Goal: Information Seeking & Learning: Learn about a topic

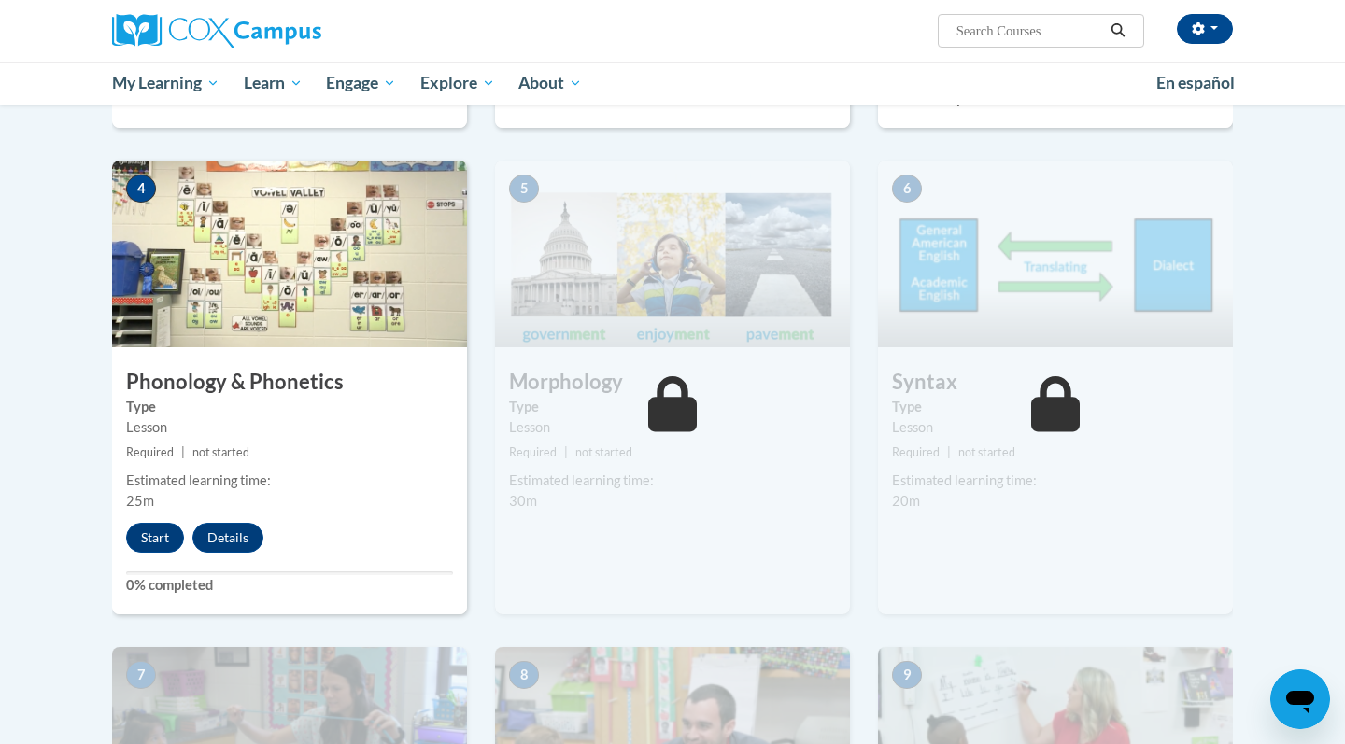
scroll to position [963, 0]
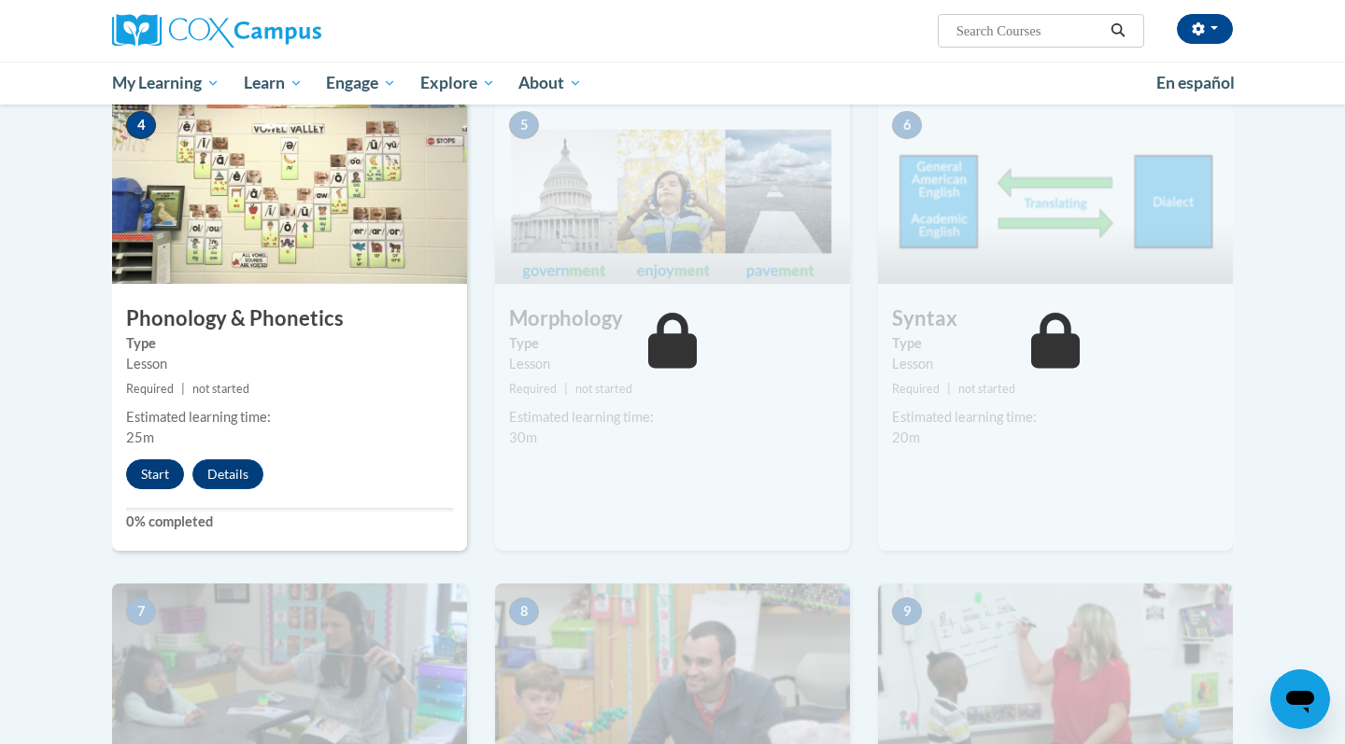
click at [152, 468] on button "Start" at bounding box center [155, 475] width 58 height 30
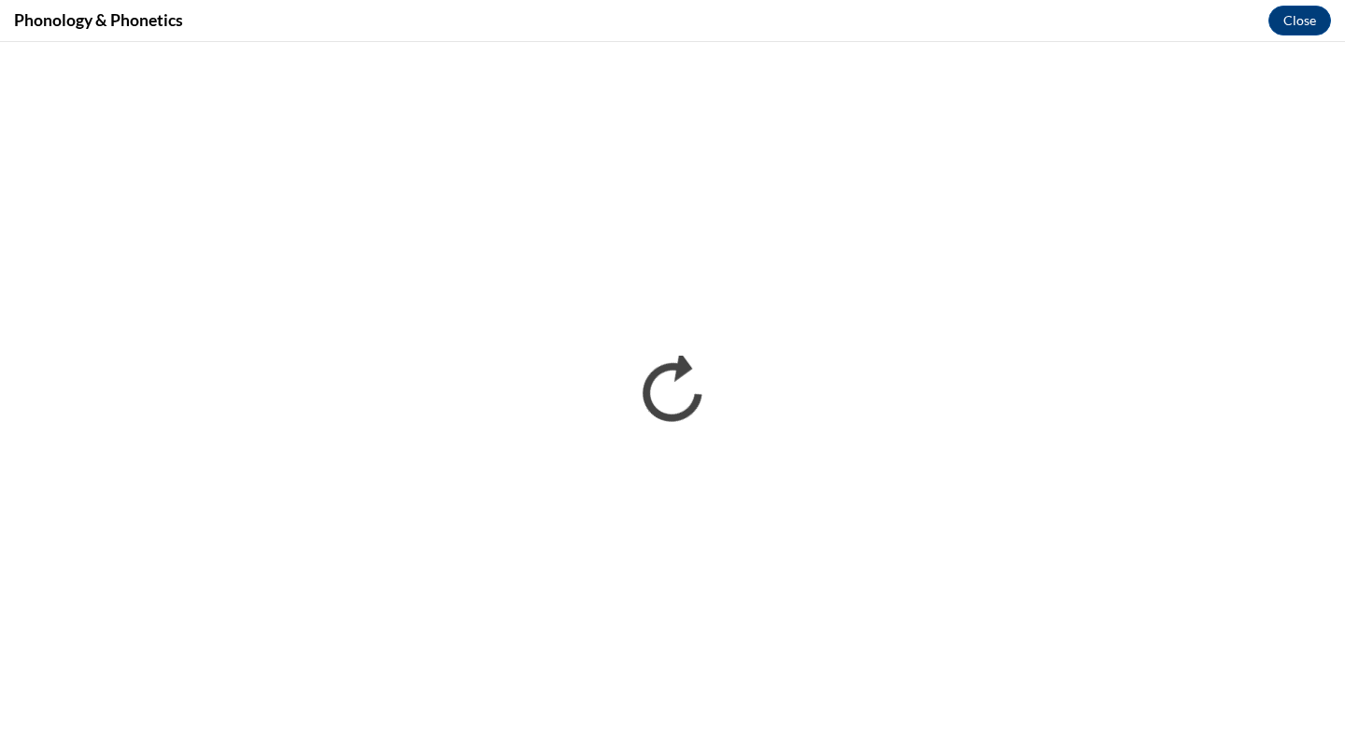
scroll to position [0, 0]
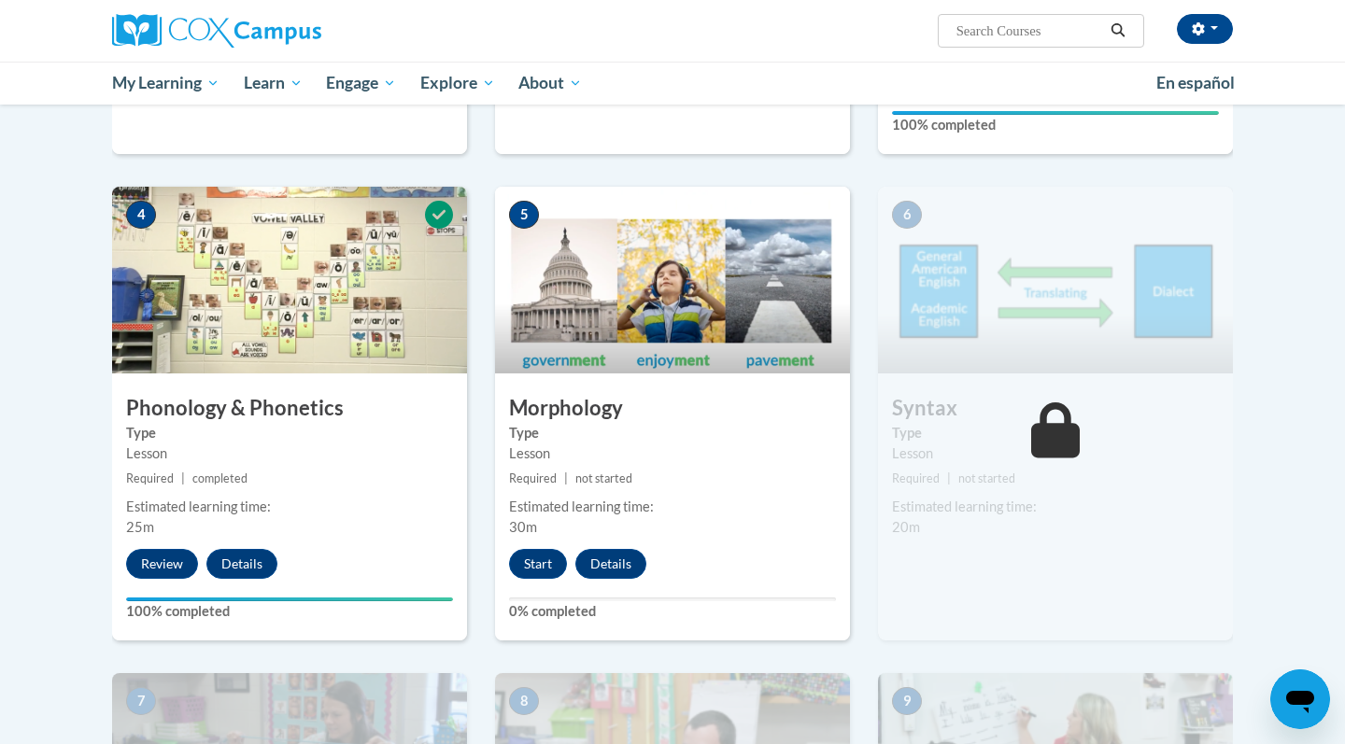
scroll to position [906, 0]
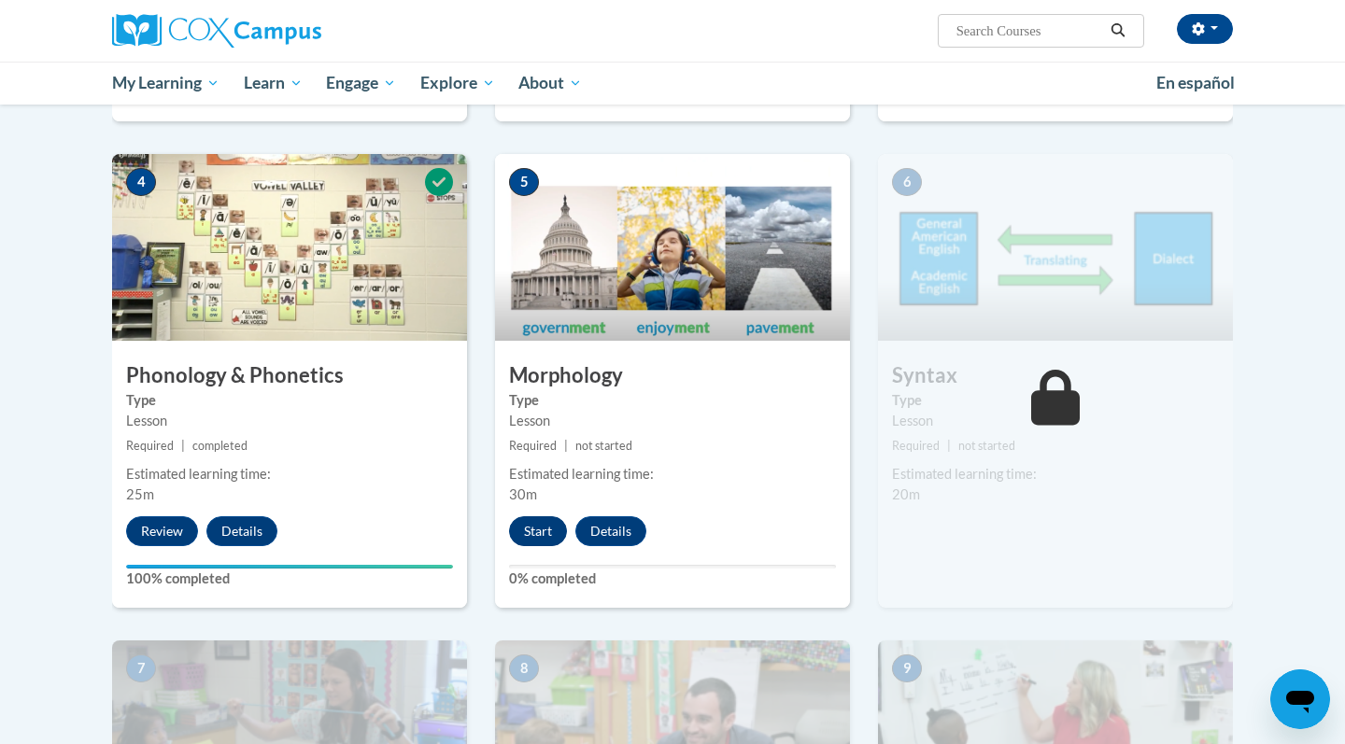
click at [552, 536] on button "Start" at bounding box center [538, 532] width 58 height 30
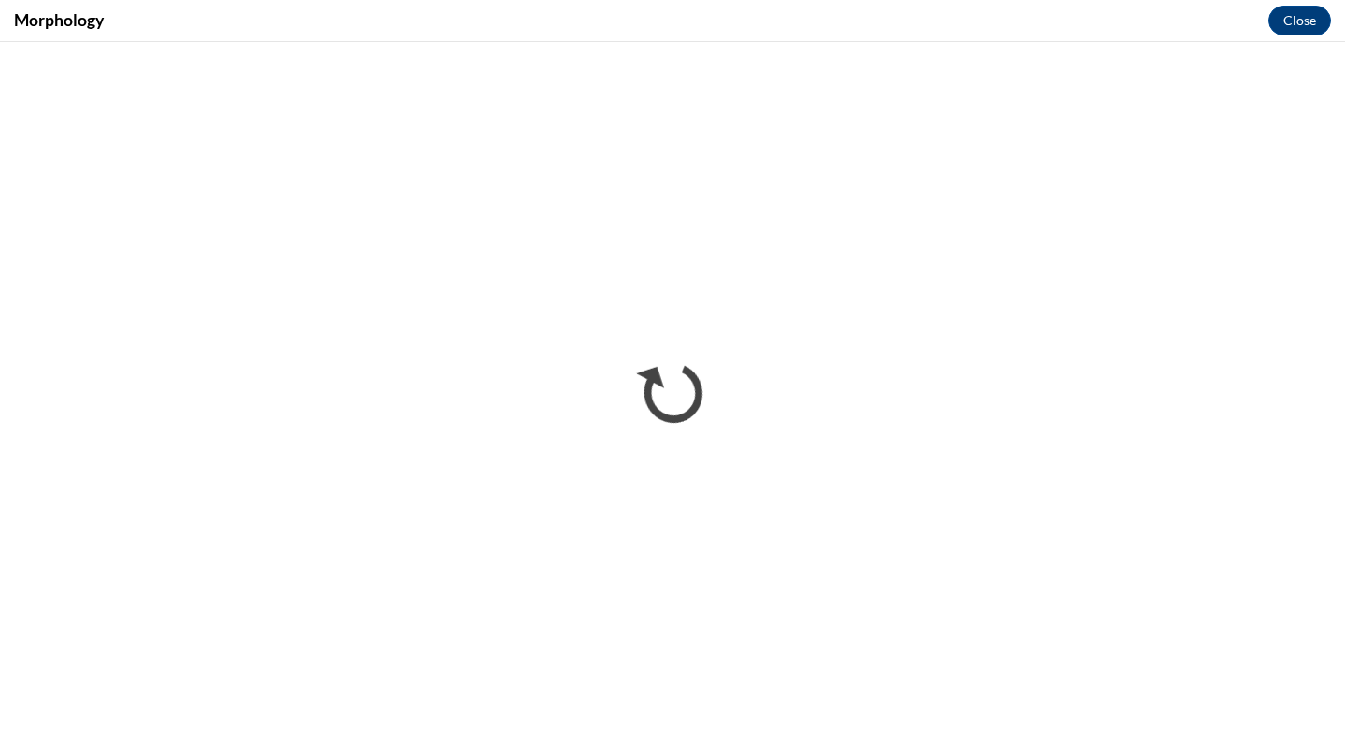
scroll to position [0, 0]
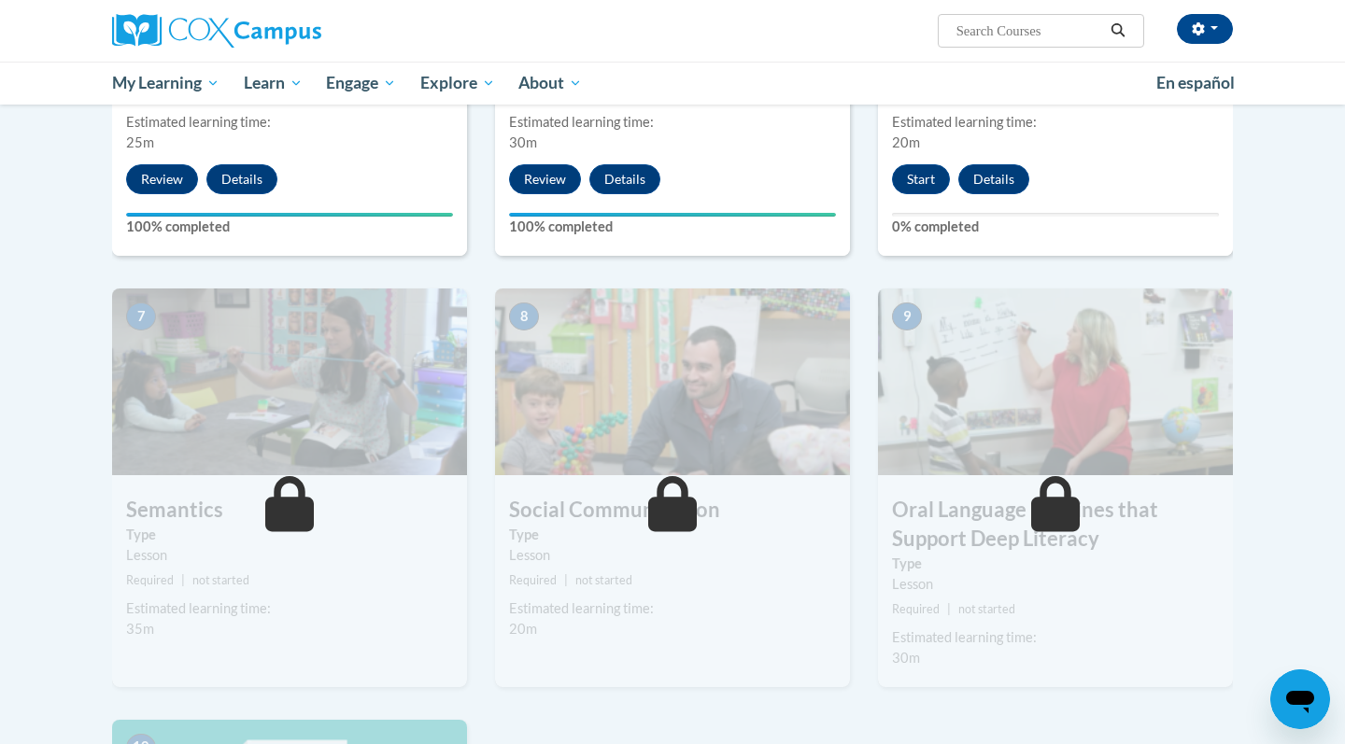
scroll to position [1203, 0]
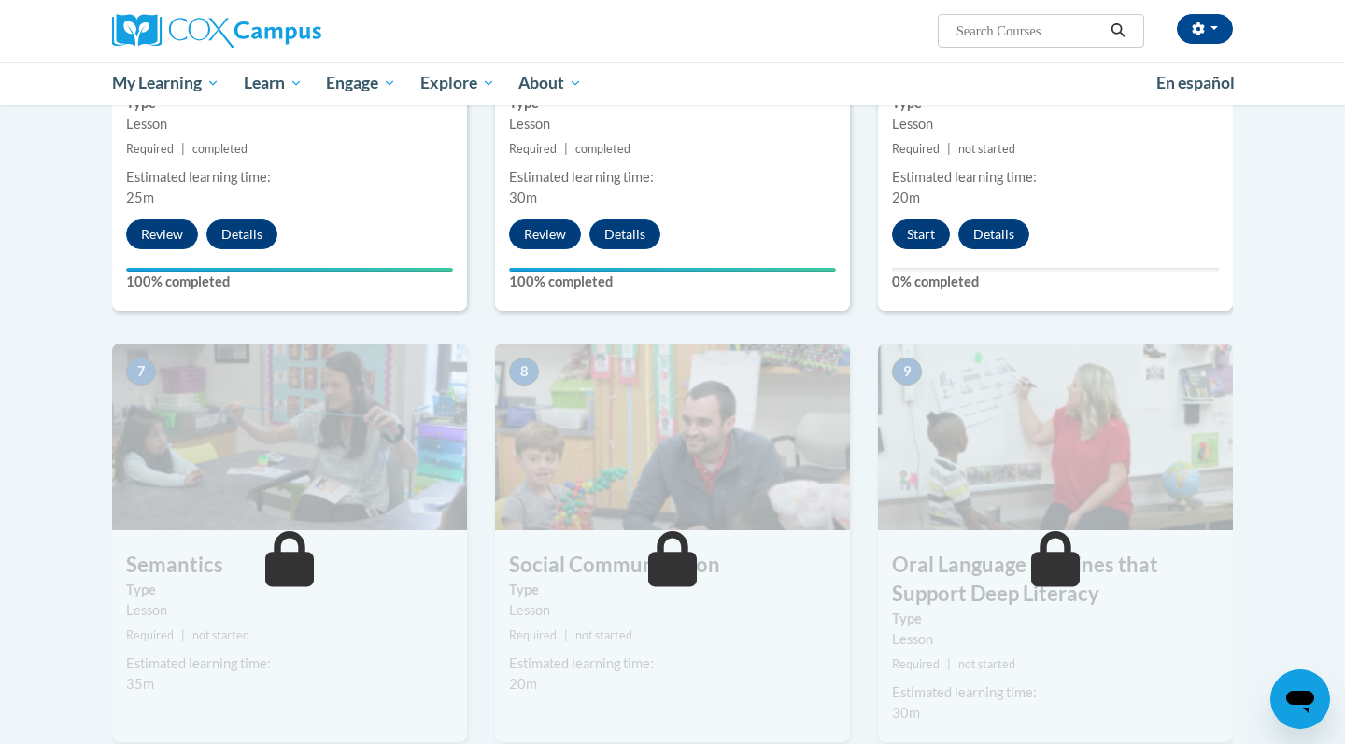
click at [918, 236] on button "Start" at bounding box center [921, 234] width 58 height 30
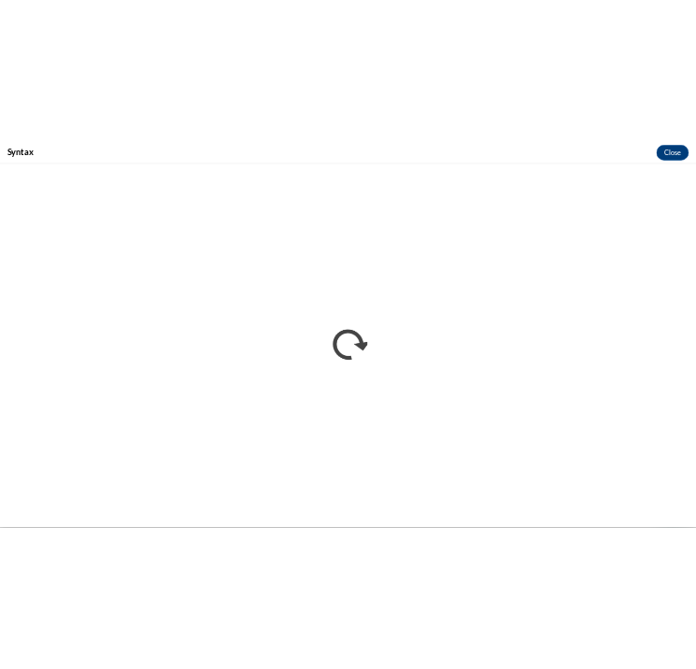
scroll to position [0, 0]
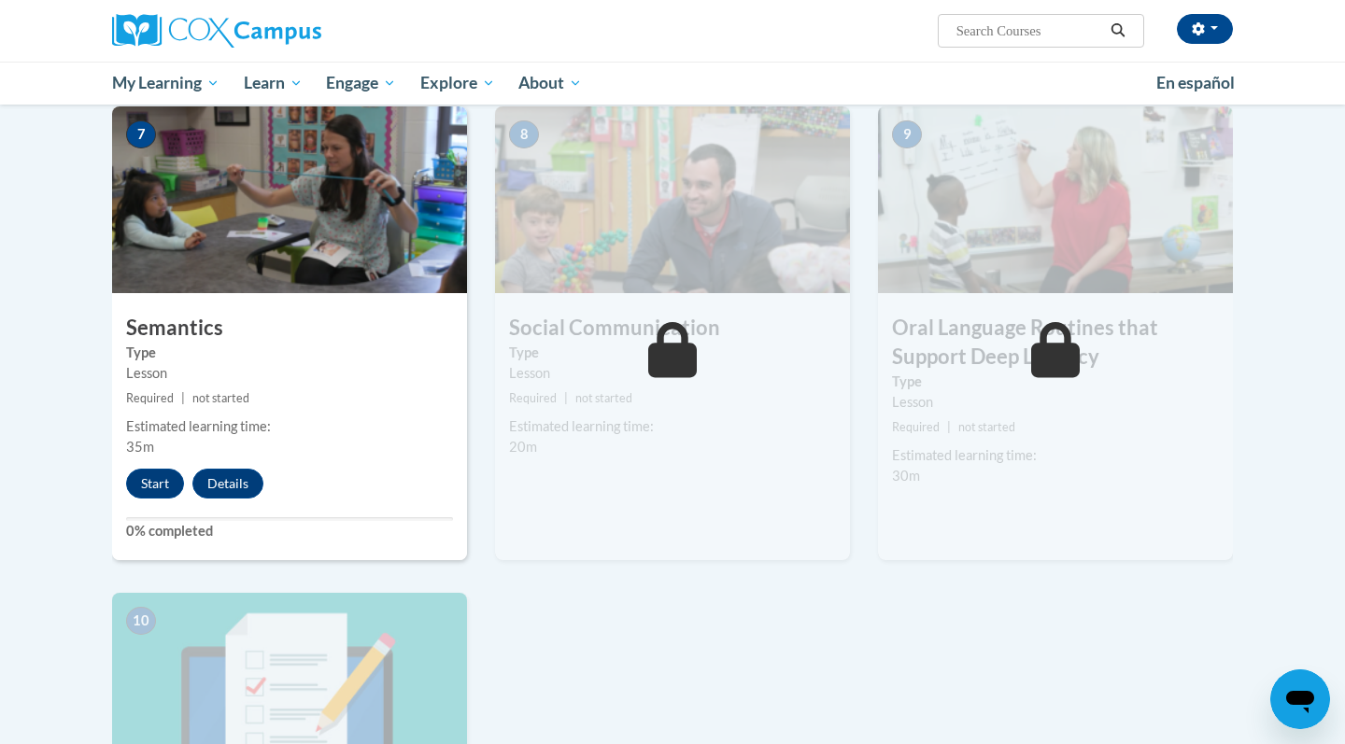
scroll to position [1504, 0]
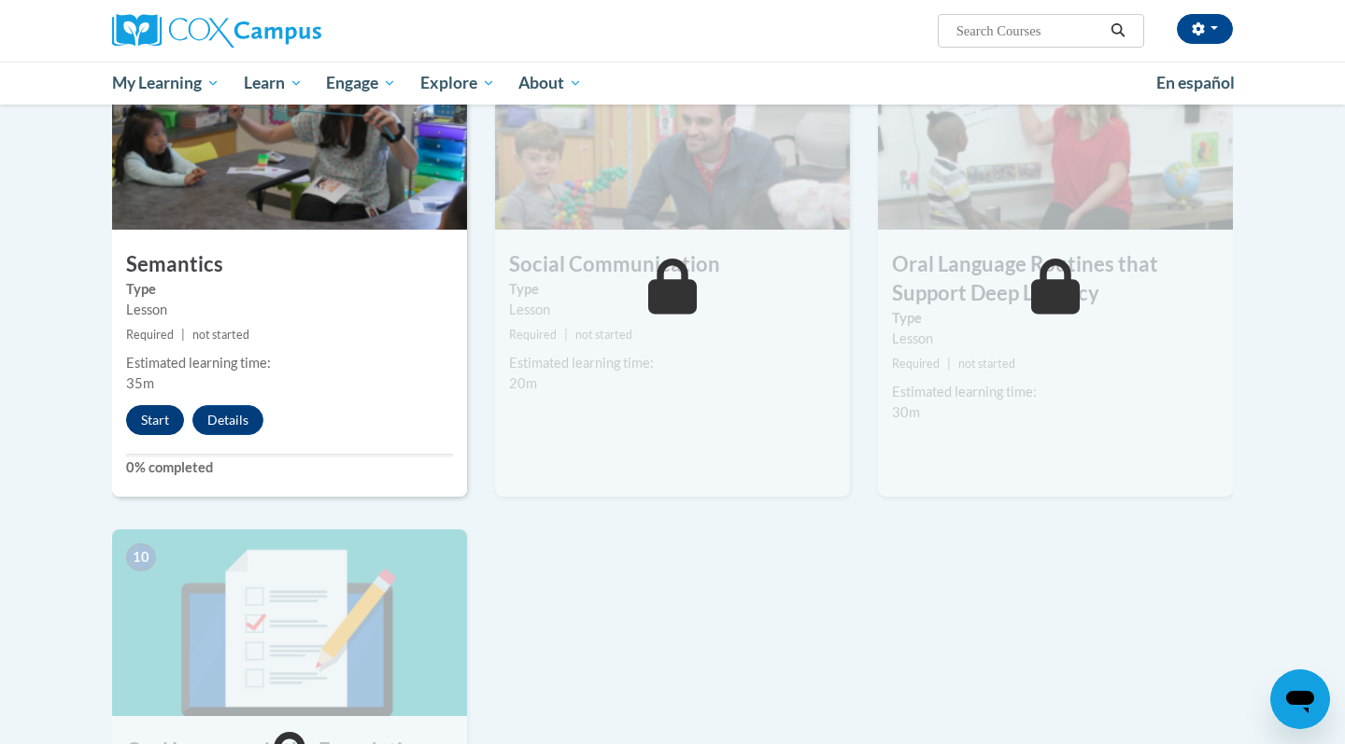
click at [149, 410] on button "Start" at bounding box center [155, 420] width 58 height 30
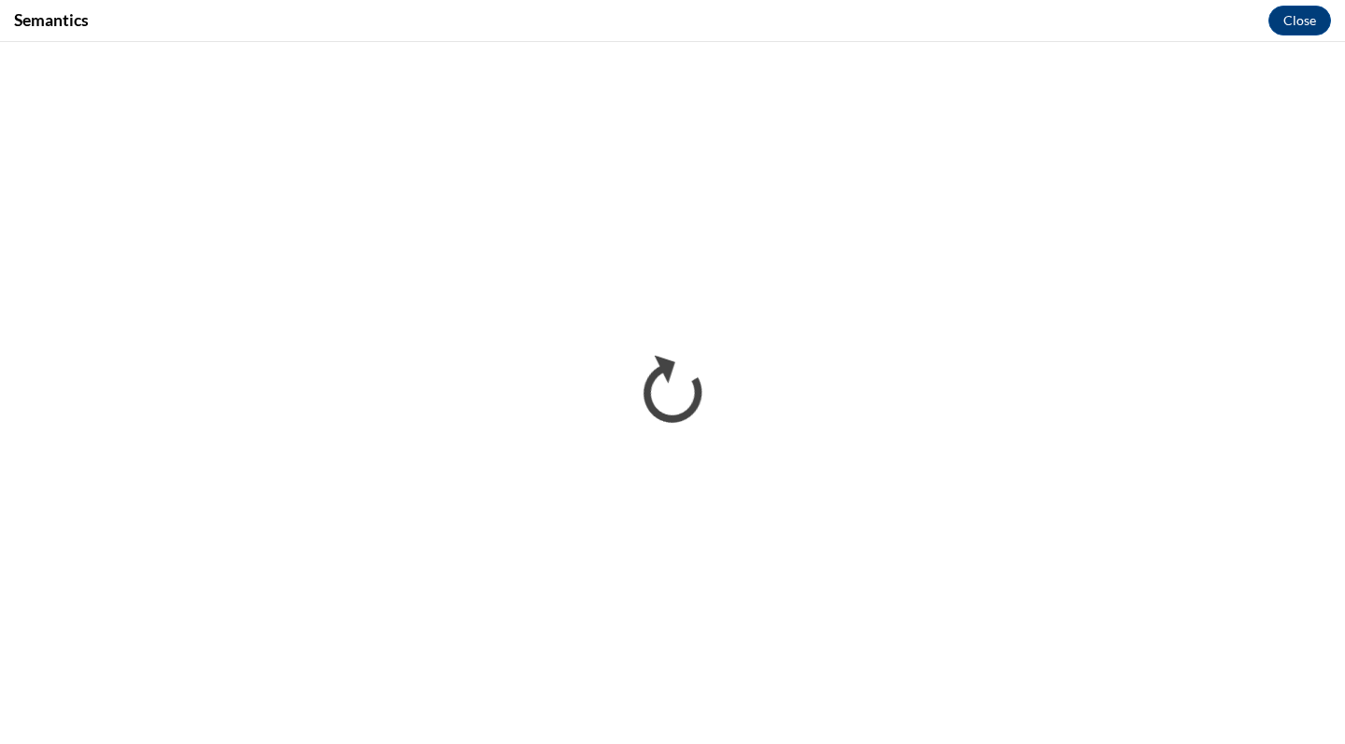
scroll to position [0, 0]
